Goal: Transaction & Acquisition: Purchase product/service

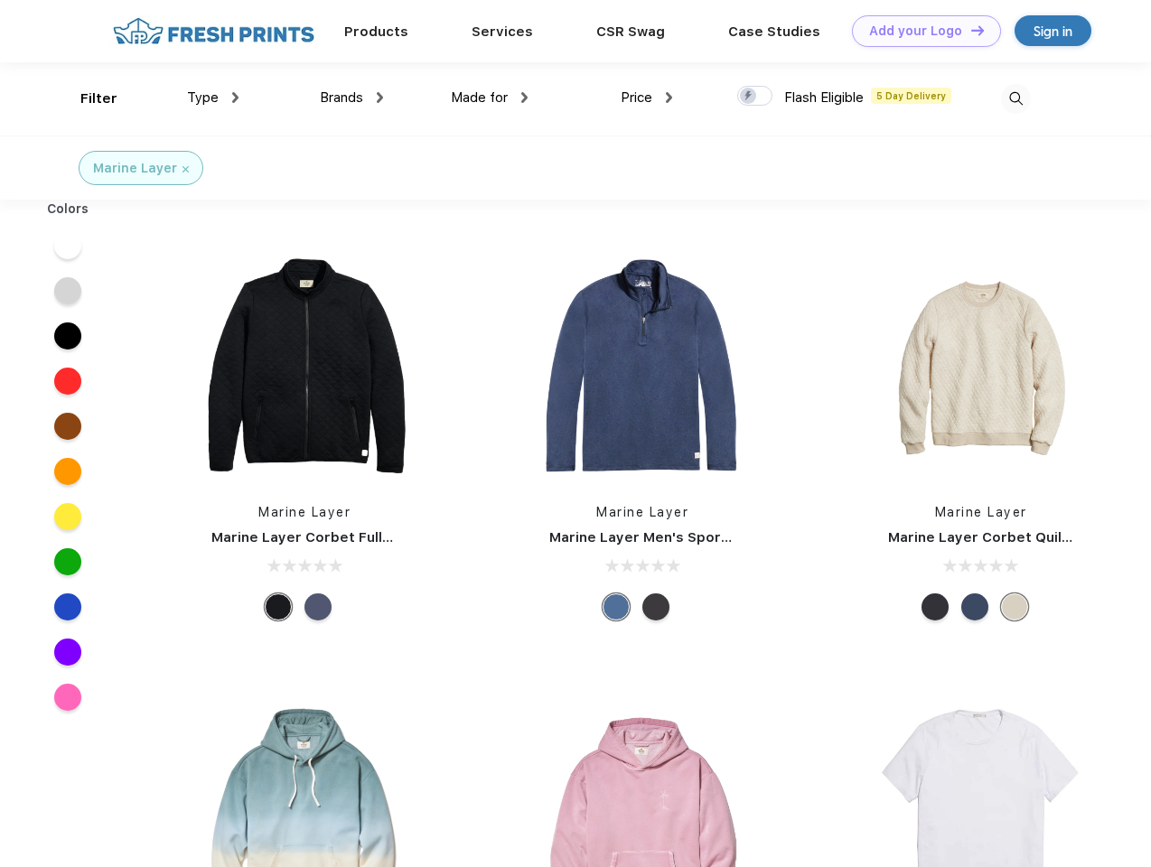
click at [920, 31] on link "Add your Logo Design Tool" at bounding box center [926, 31] width 149 height 32
click at [0, 0] on div "Design Tool" at bounding box center [0, 0] width 0 height 0
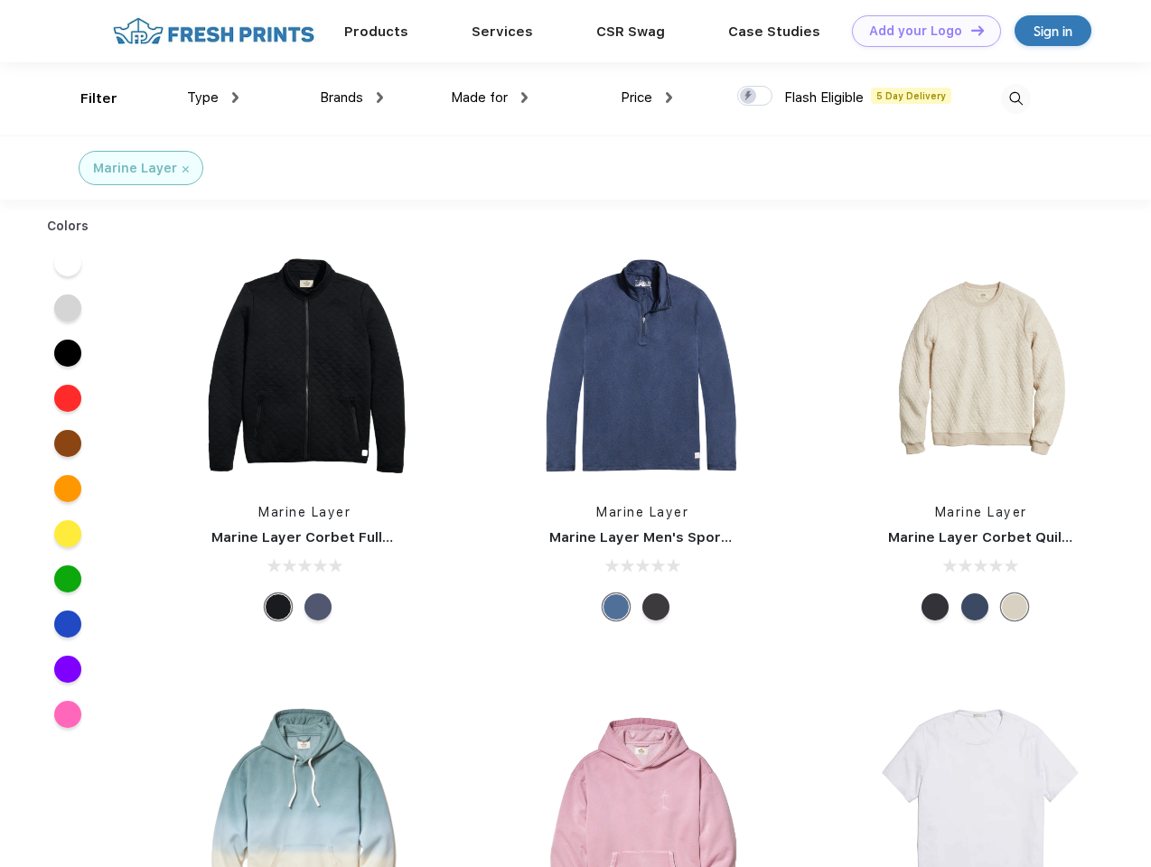
click at [970, 30] on link "Add your Logo Design Tool" at bounding box center [926, 31] width 149 height 32
click at [87, 98] on div "Filter" at bounding box center [98, 99] width 37 height 21
click at [213, 98] on span "Type" at bounding box center [203, 97] width 32 height 16
click at [351, 98] on span "Brands" at bounding box center [341, 97] width 43 height 16
click at [490, 98] on span "Made for" at bounding box center [479, 97] width 57 height 16
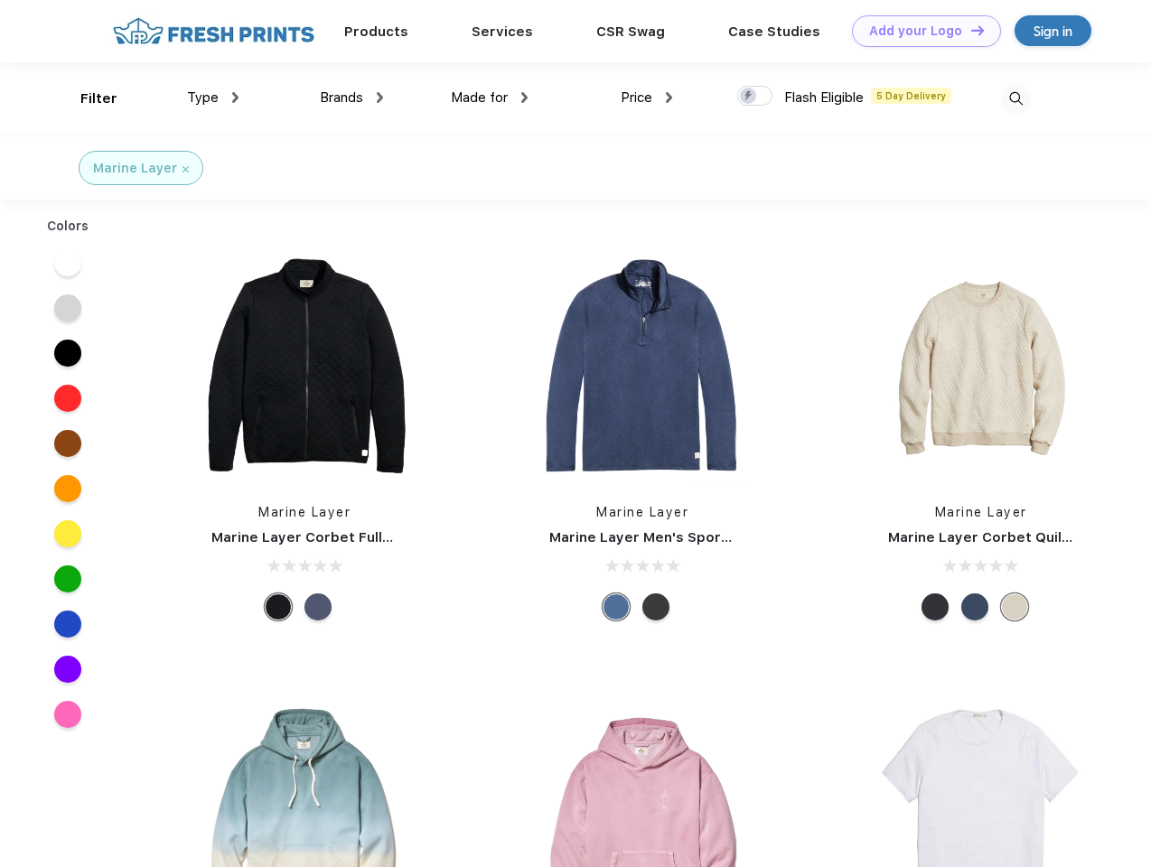
click at [647, 98] on span "Price" at bounding box center [637, 97] width 32 height 16
click at [755, 97] on div at bounding box center [754, 96] width 35 height 20
click at [749, 97] on input "checkbox" at bounding box center [743, 91] width 12 height 12
click at [1016, 98] on img at bounding box center [1016, 99] width 30 height 30
